Goal: Find specific page/section: Find specific page/section

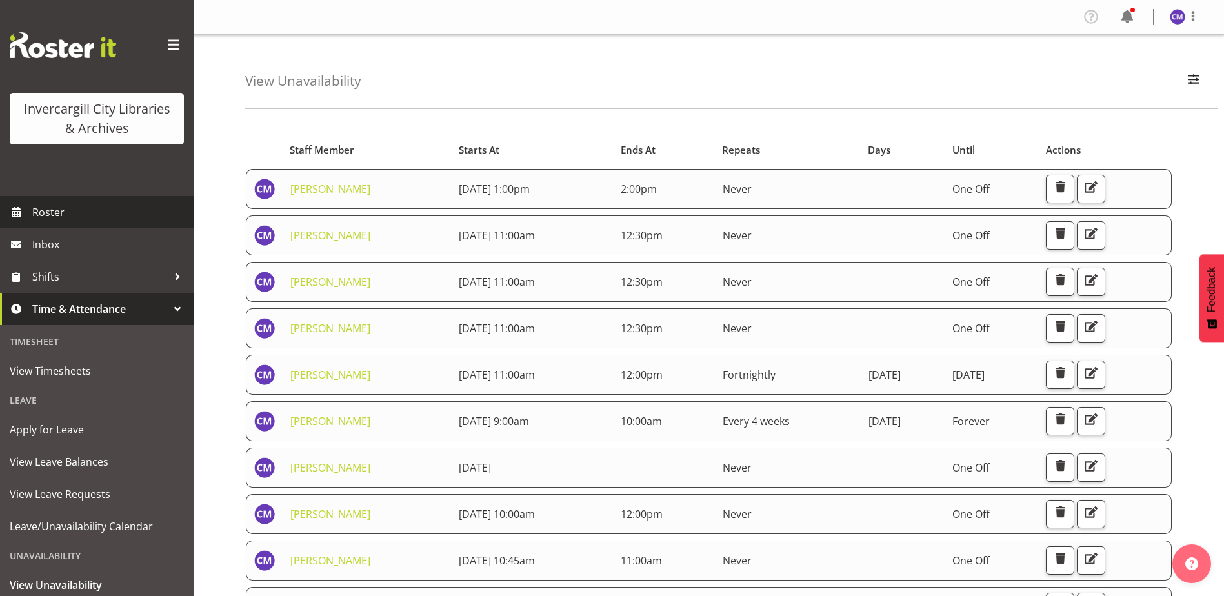
scroll to position [99, 0]
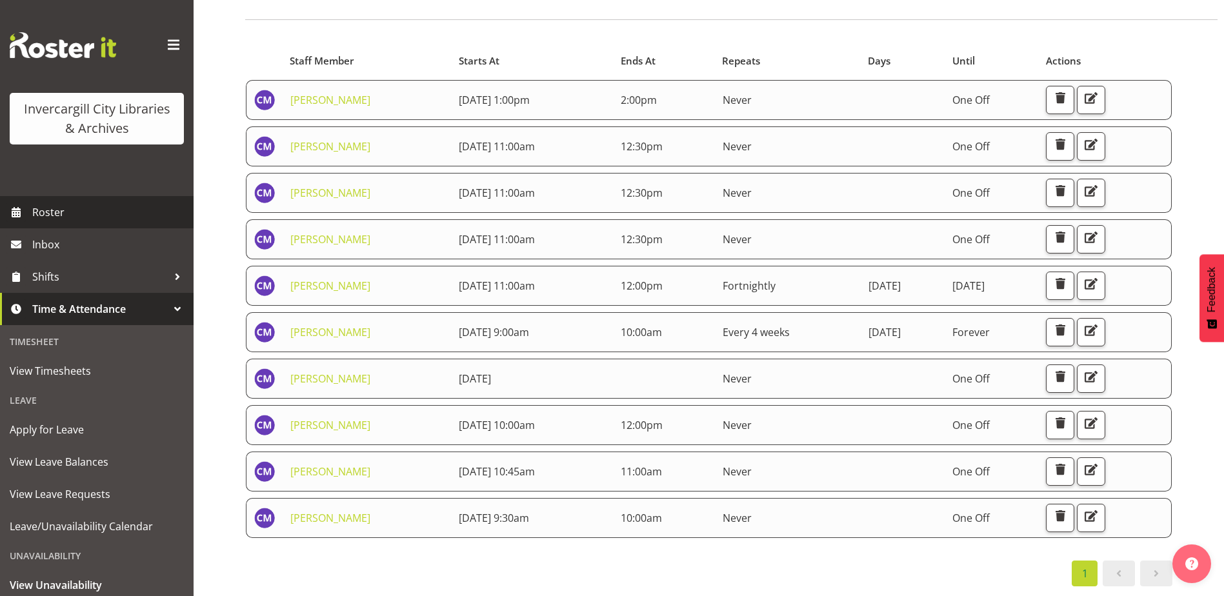
click at [81, 225] on link "Roster" at bounding box center [97, 212] width 194 height 32
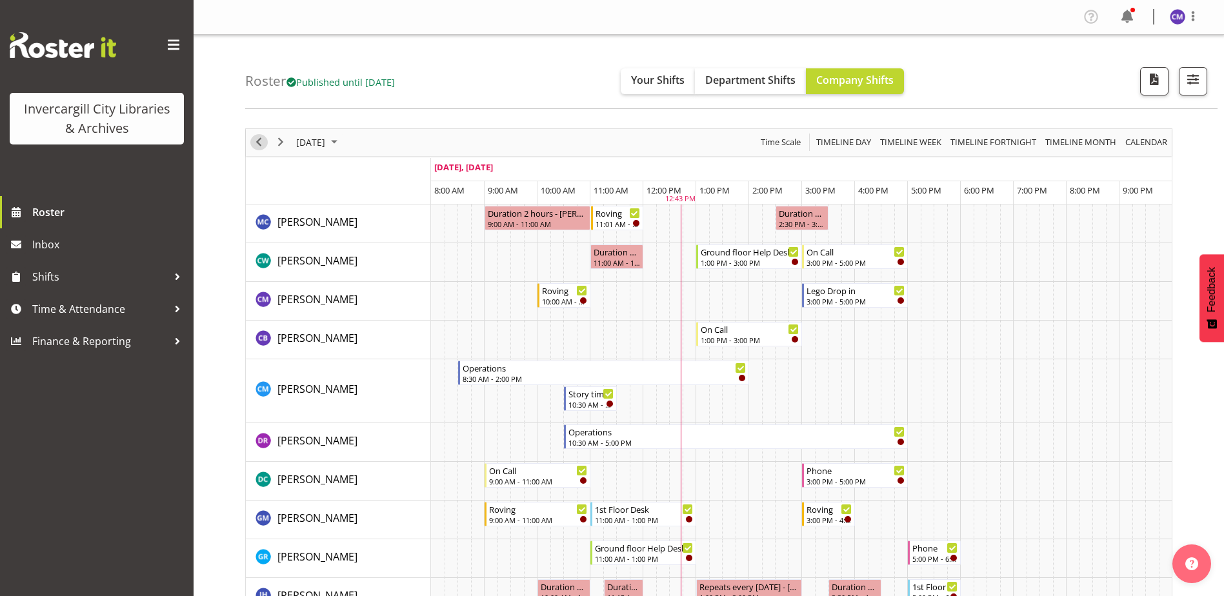
click at [259, 143] on span "Previous" at bounding box center [258, 142] width 15 height 16
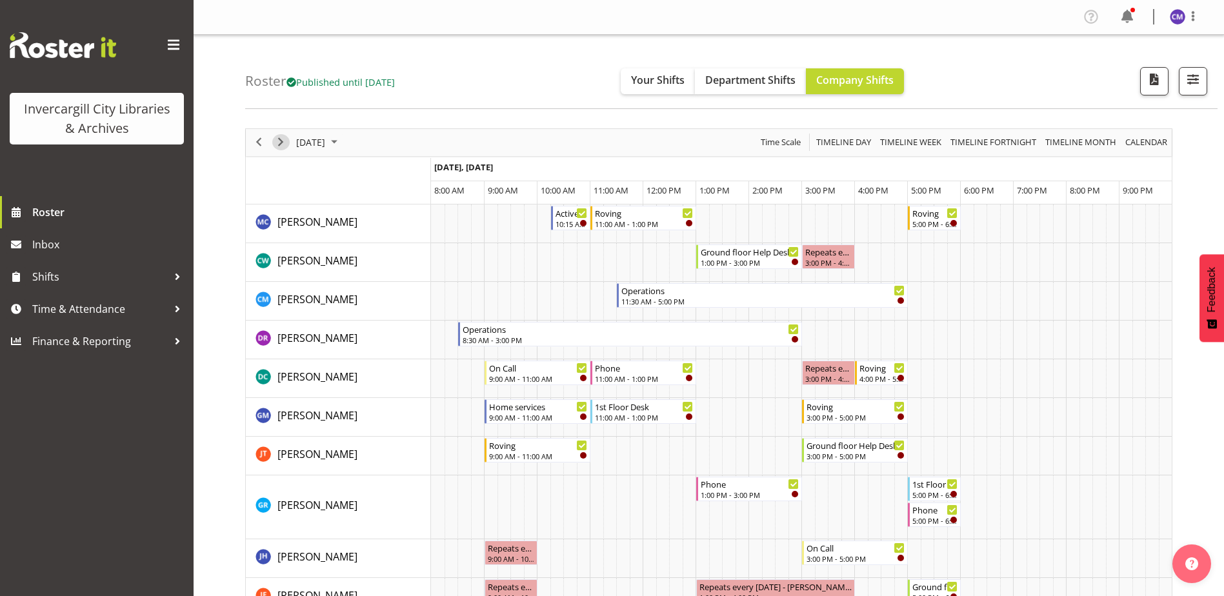
click at [280, 143] on span "Next" at bounding box center [280, 142] width 15 height 16
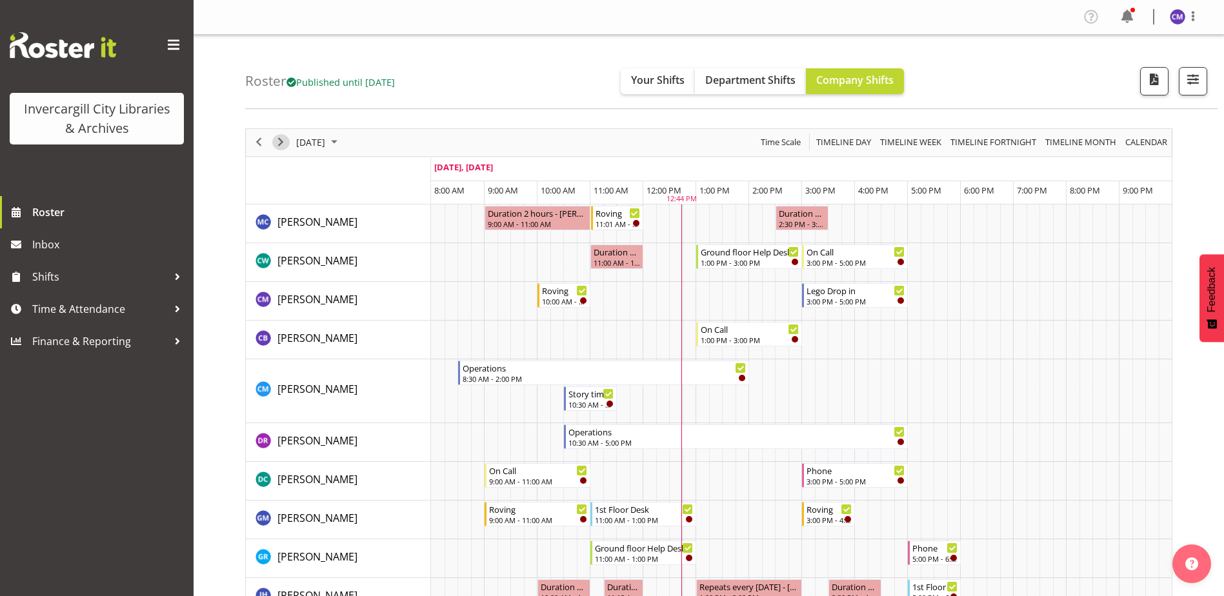
click at [280, 143] on span "Next" at bounding box center [280, 142] width 15 height 16
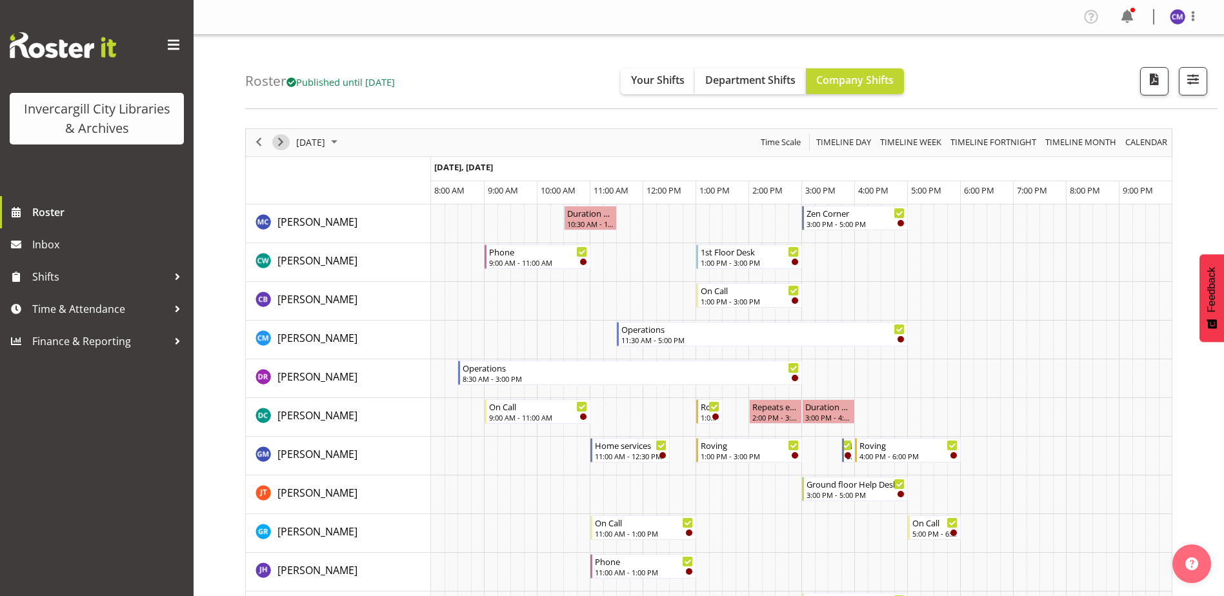
click at [280, 143] on span "Next" at bounding box center [280, 142] width 15 height 16
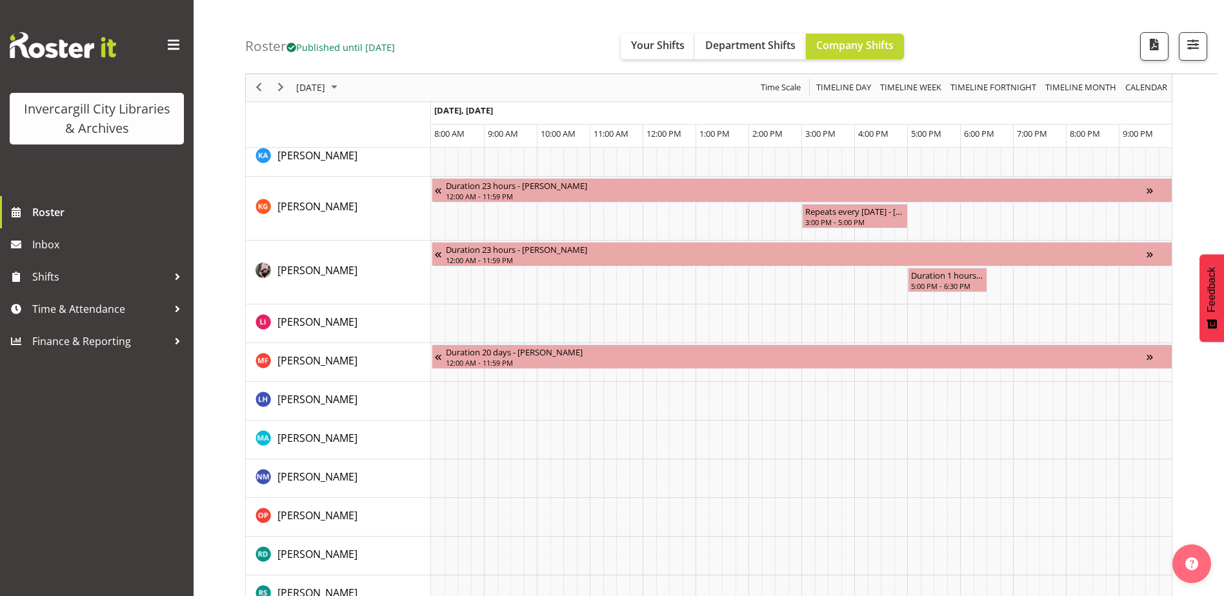
scroll to position [1226, 0]
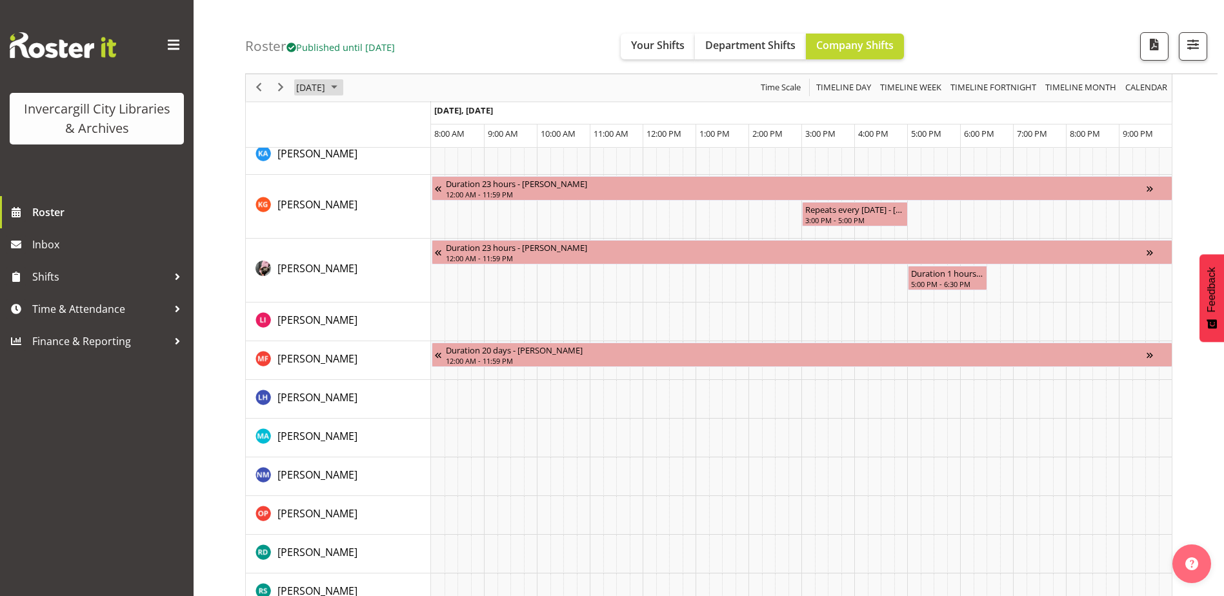
click at [323, 85] on span "October 10, 2025" at bounding box center [311, 88] width 32 height 16
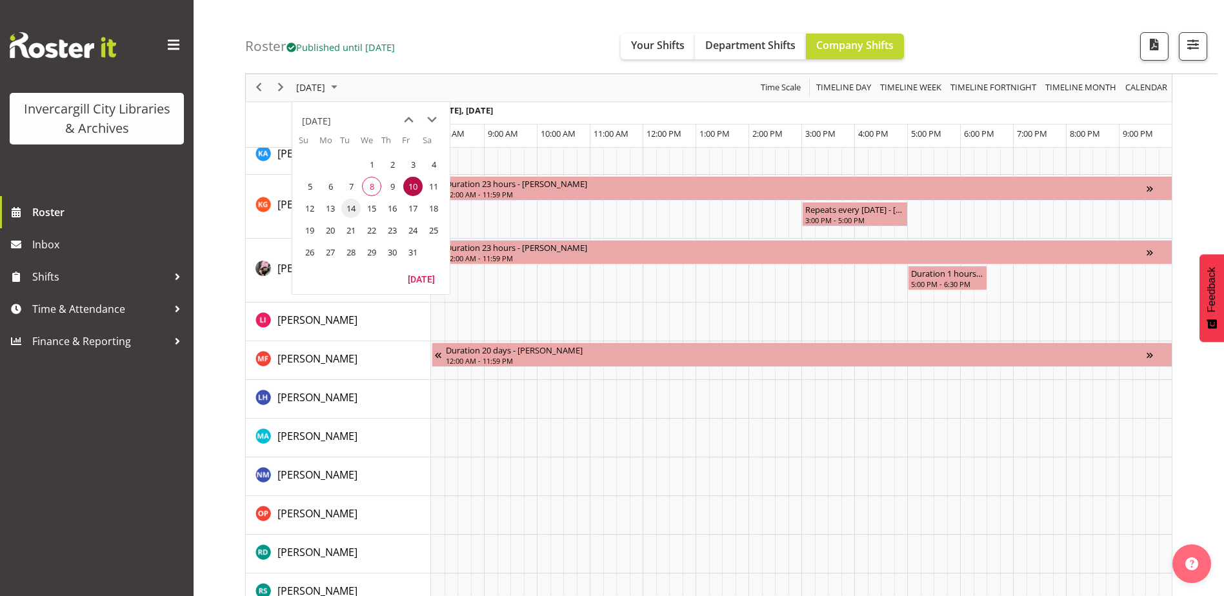
drag, startPoint x: 313, startPoint y: 209, endPoint x: 358, endPoint y: 203, distance: 45.5
click at [358, 203] on tr "12 13 14 15 16 17 18" at bounding box center [371, 208] width 145 height 22
click at [358, 203] on span "14" at bounding box center [350, 208] width 19 height 19
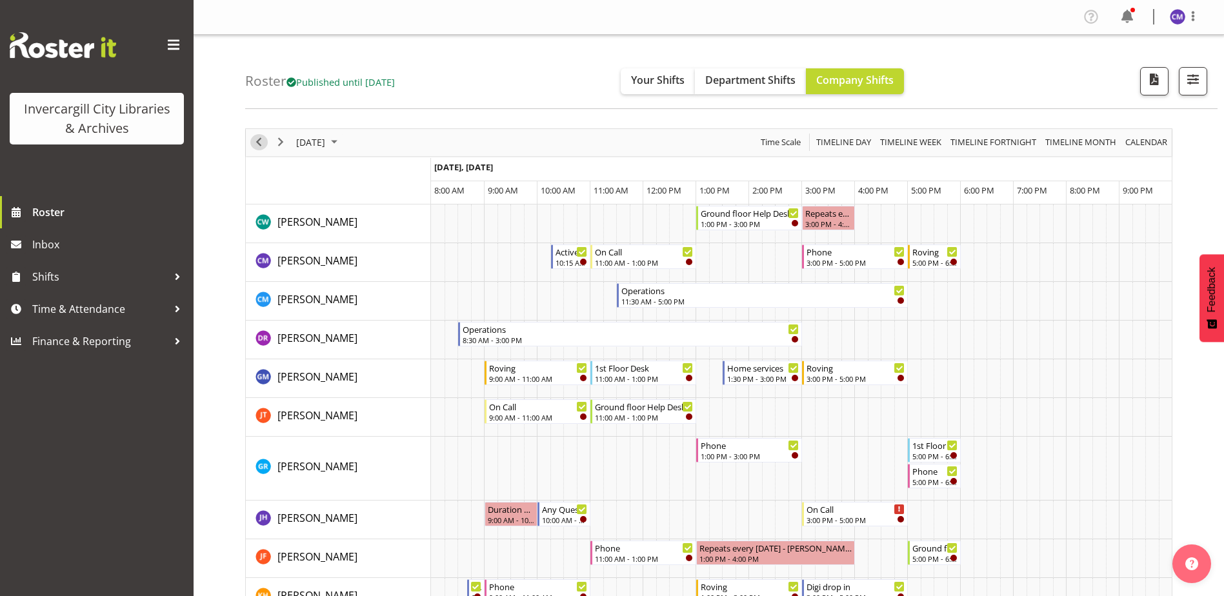
click at [264, 139] on span "Previous" at bounding box center [258, 142] width 15 height 16
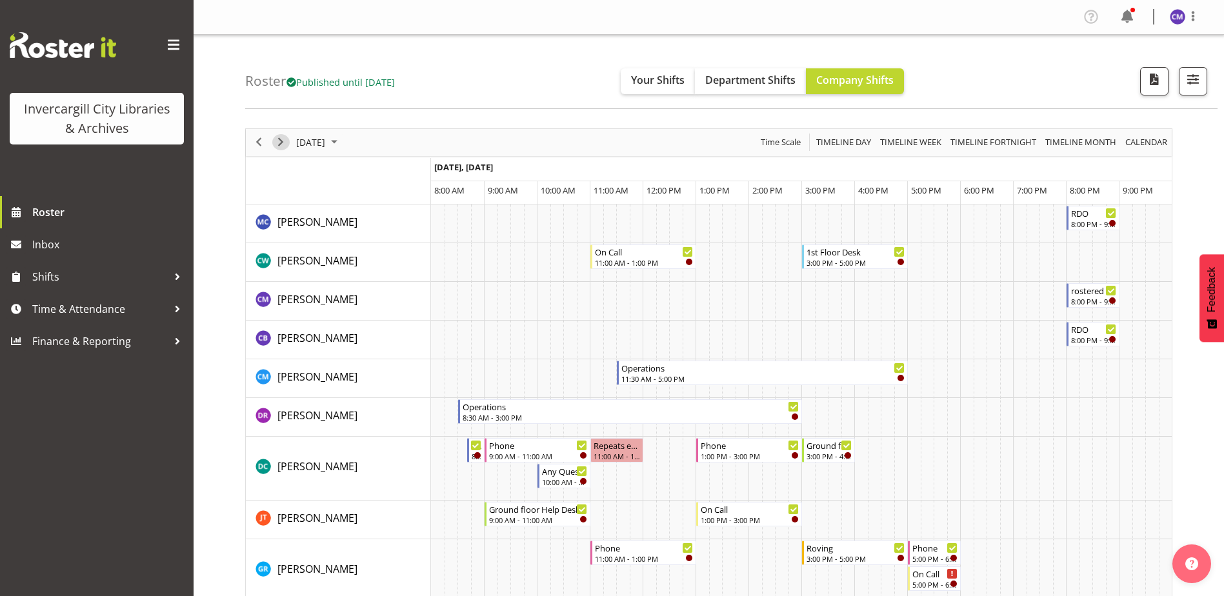
click at [277, 142] on span "Next" at bounding box center [280, 142] width 15 height 16
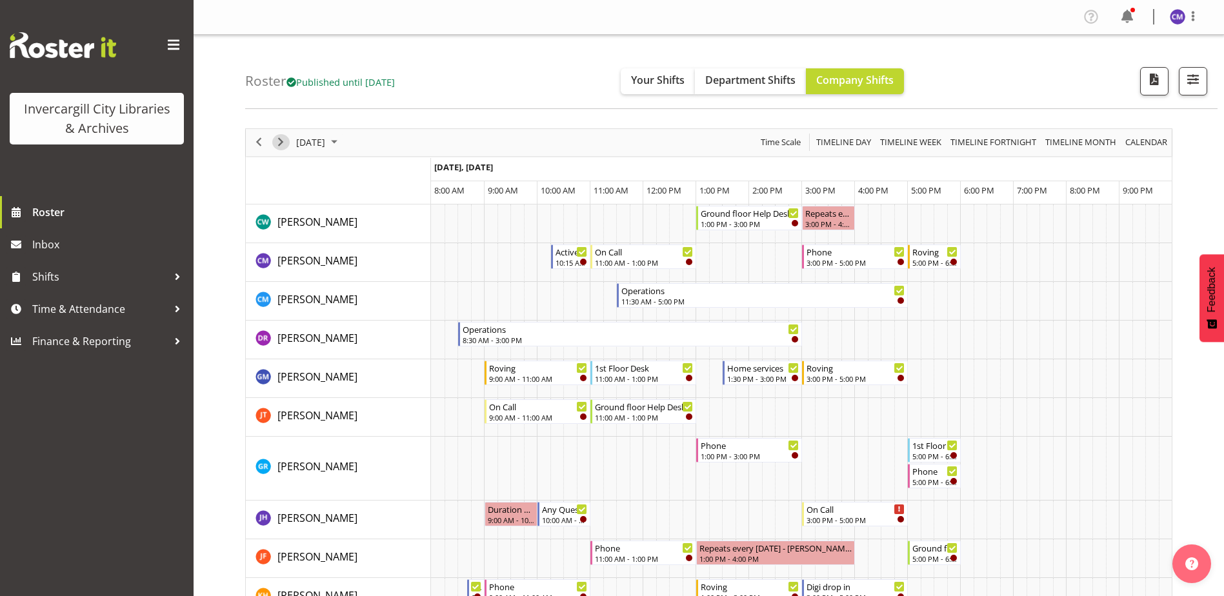
click at [276, 143] on span "Next" at bounding box center [280, 142] width 15 height 16
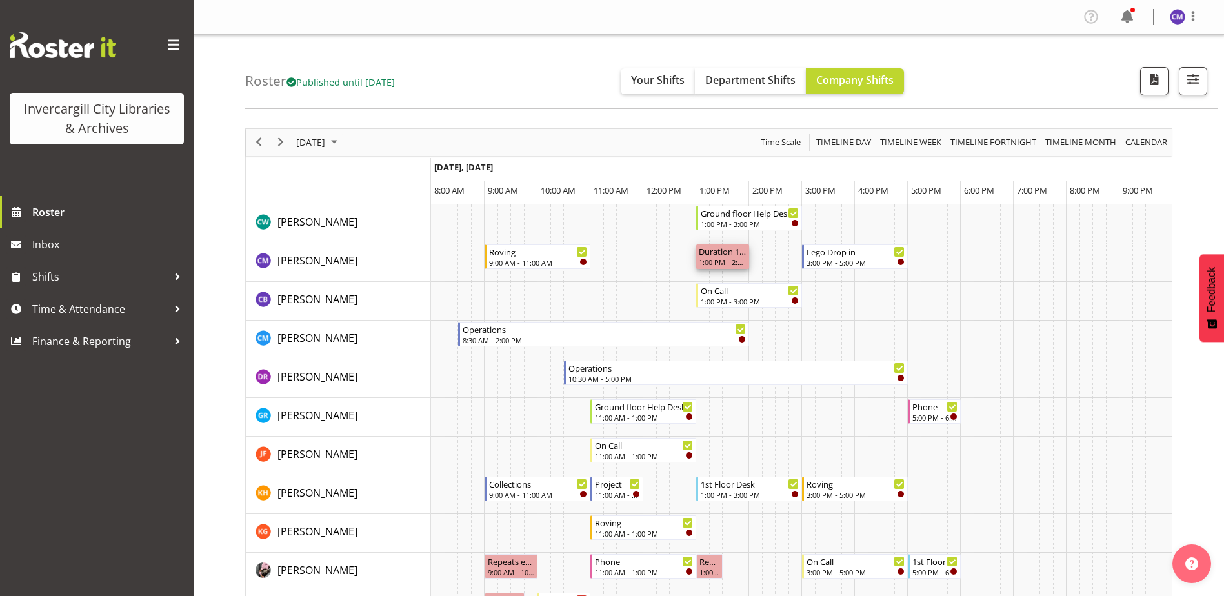
click at [714, 255] on div "Duration 1 hours - Chamique Mamolo" at bounding box center [723, 251] width 48 height 13
click at [286, 145] on span "Next" at bounding box center [280, 142] width 15 height 16
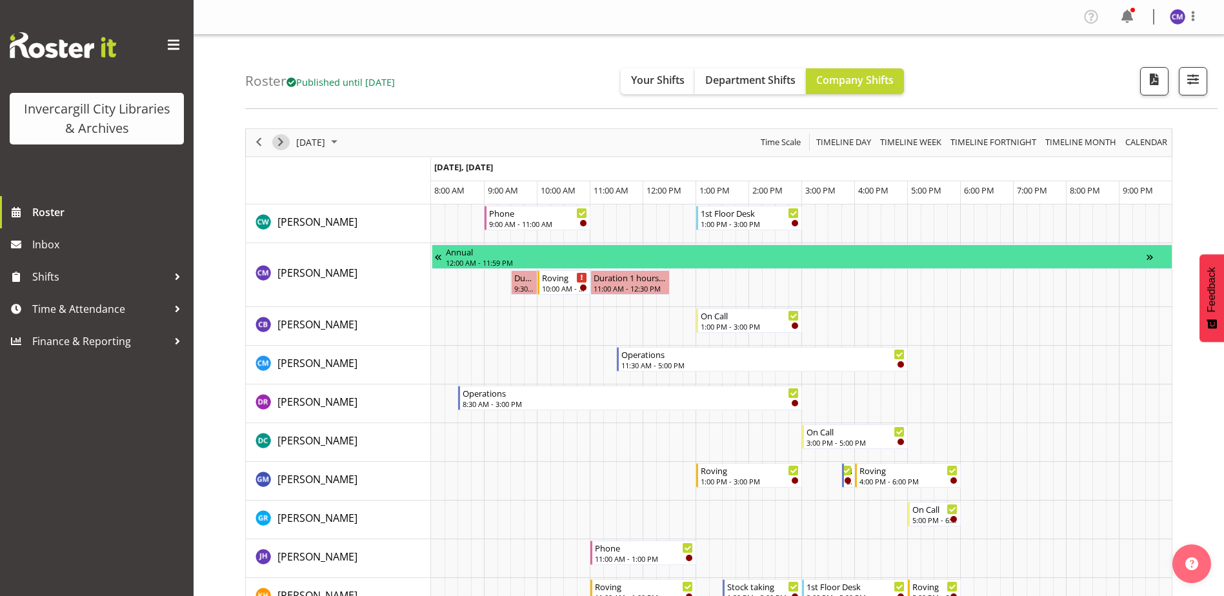
click at [286, 145] on span "Next" at bounding box center [280, 142] width 15 height 16
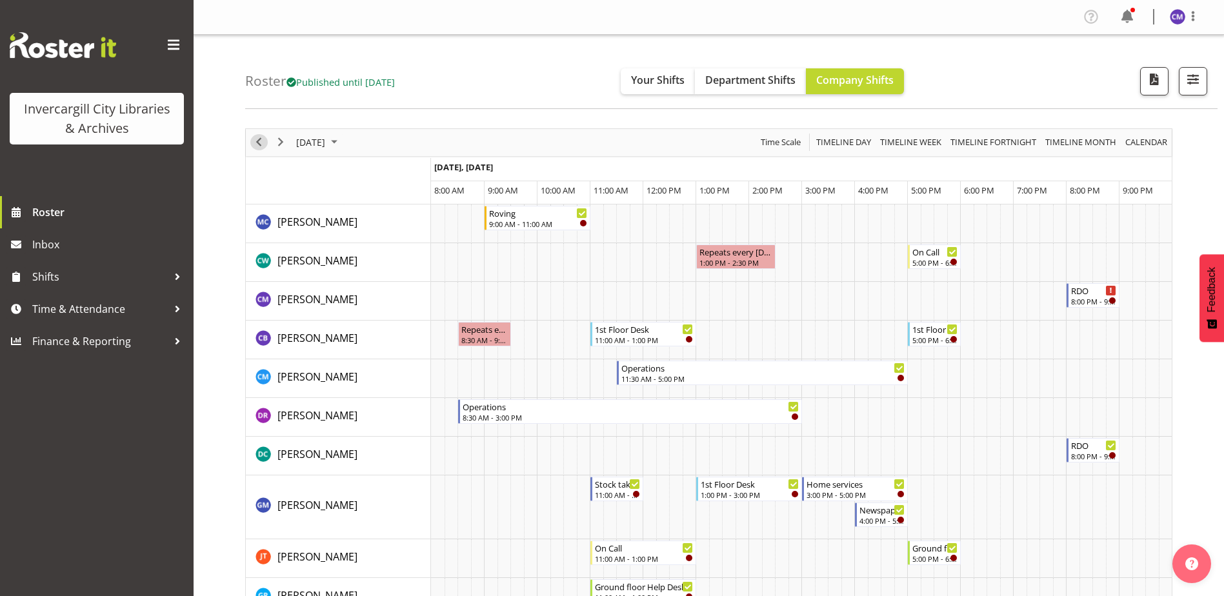
click at [261, 141] on span "Previous" at bounding box center [258, 142] width 15 height 16
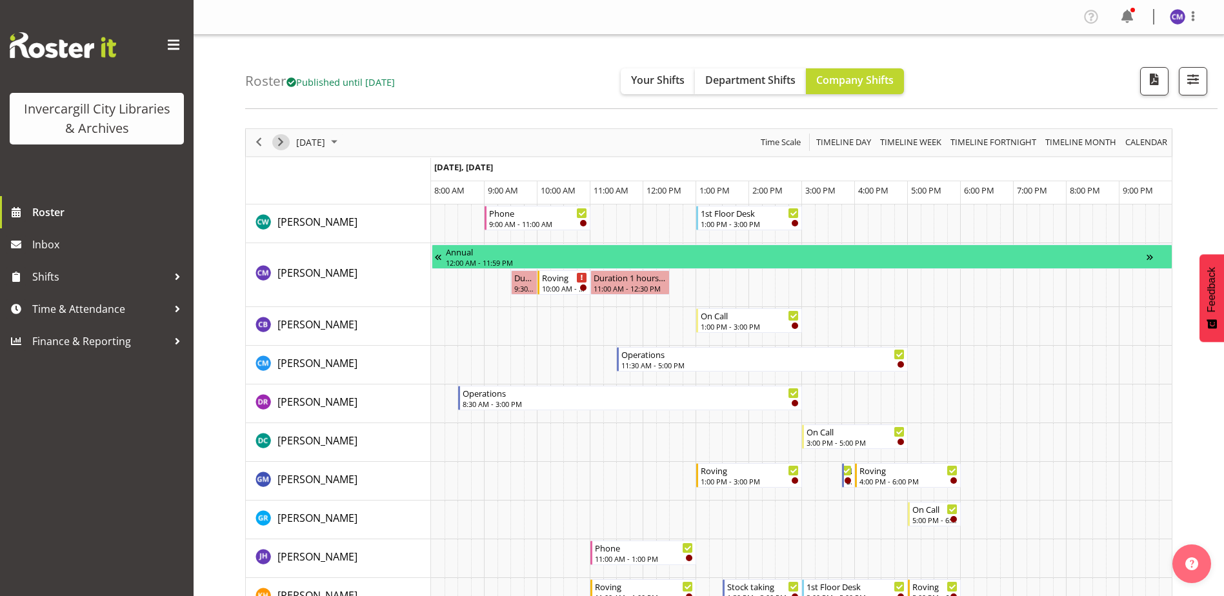
click at [282, 142] on span "Next" at bounding box center [280, 142] width 15 height 16
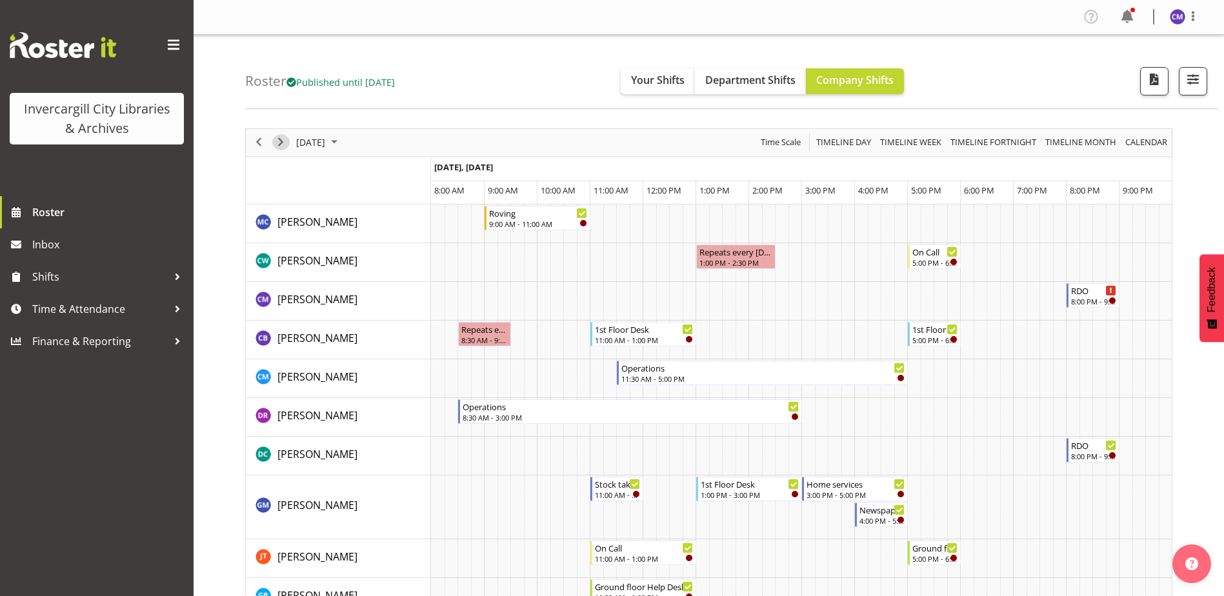
click at [278, 142] on span "Next" at bounding box center [280, 142] width 15 height 16
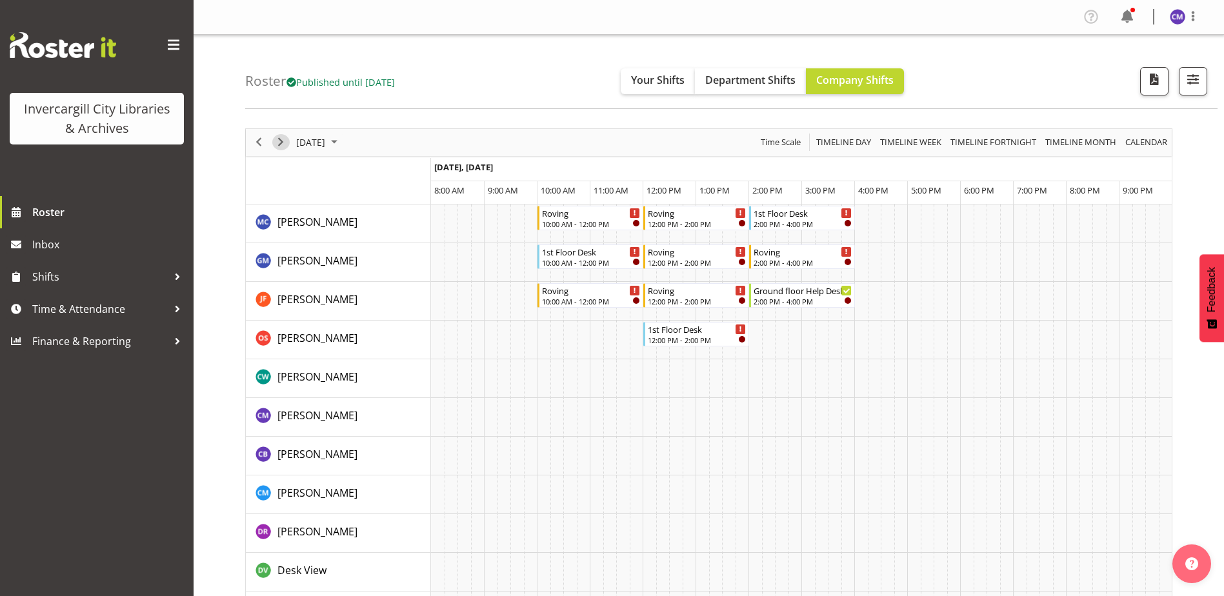
click at [278, 142] on span "Next" at bounding box center [280, 142] width 15 height 16
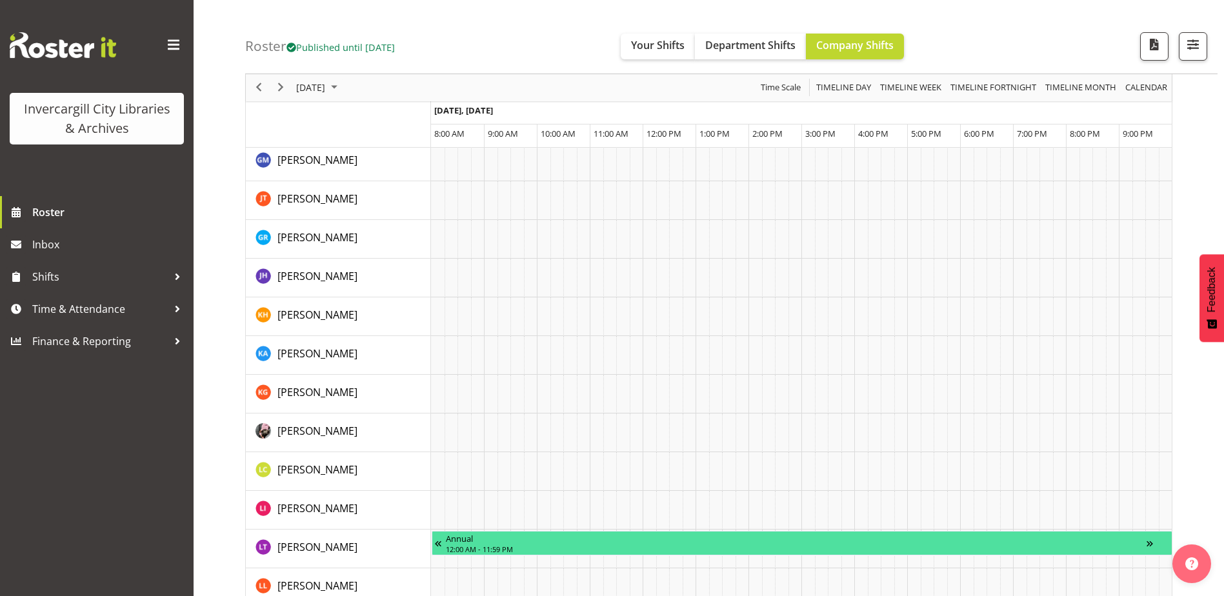
scroll to position [710, 0]
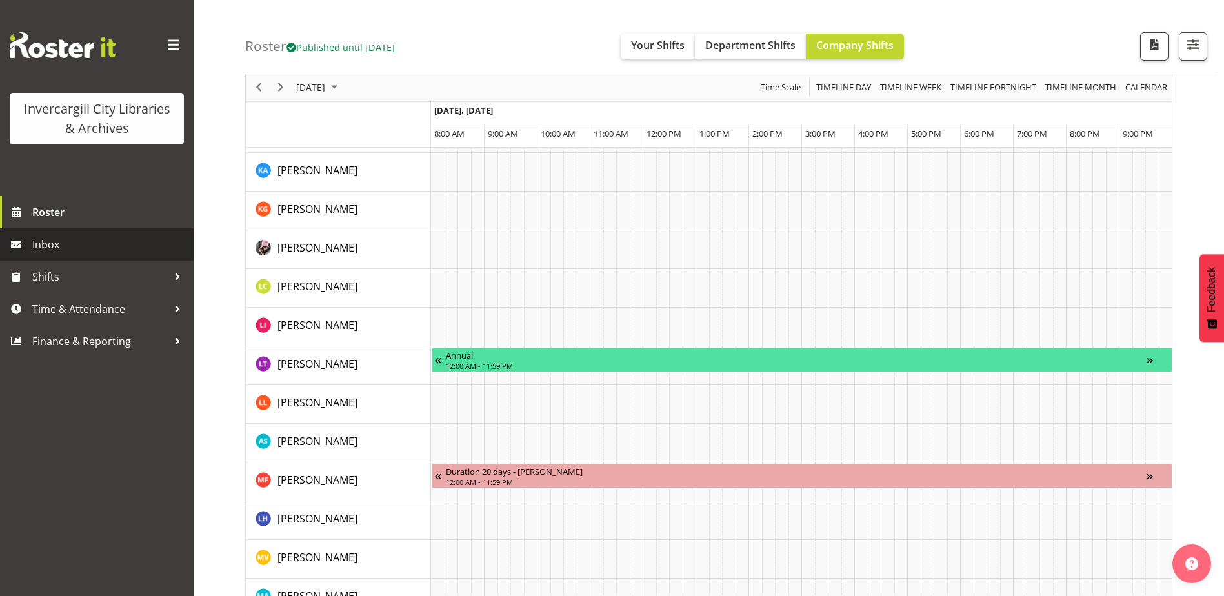
click at [117, 242] on span "Inbox" at bounding box center [109, 244] width 155 height 19
